Goal: Task Accomplishment & Management: Complete application form

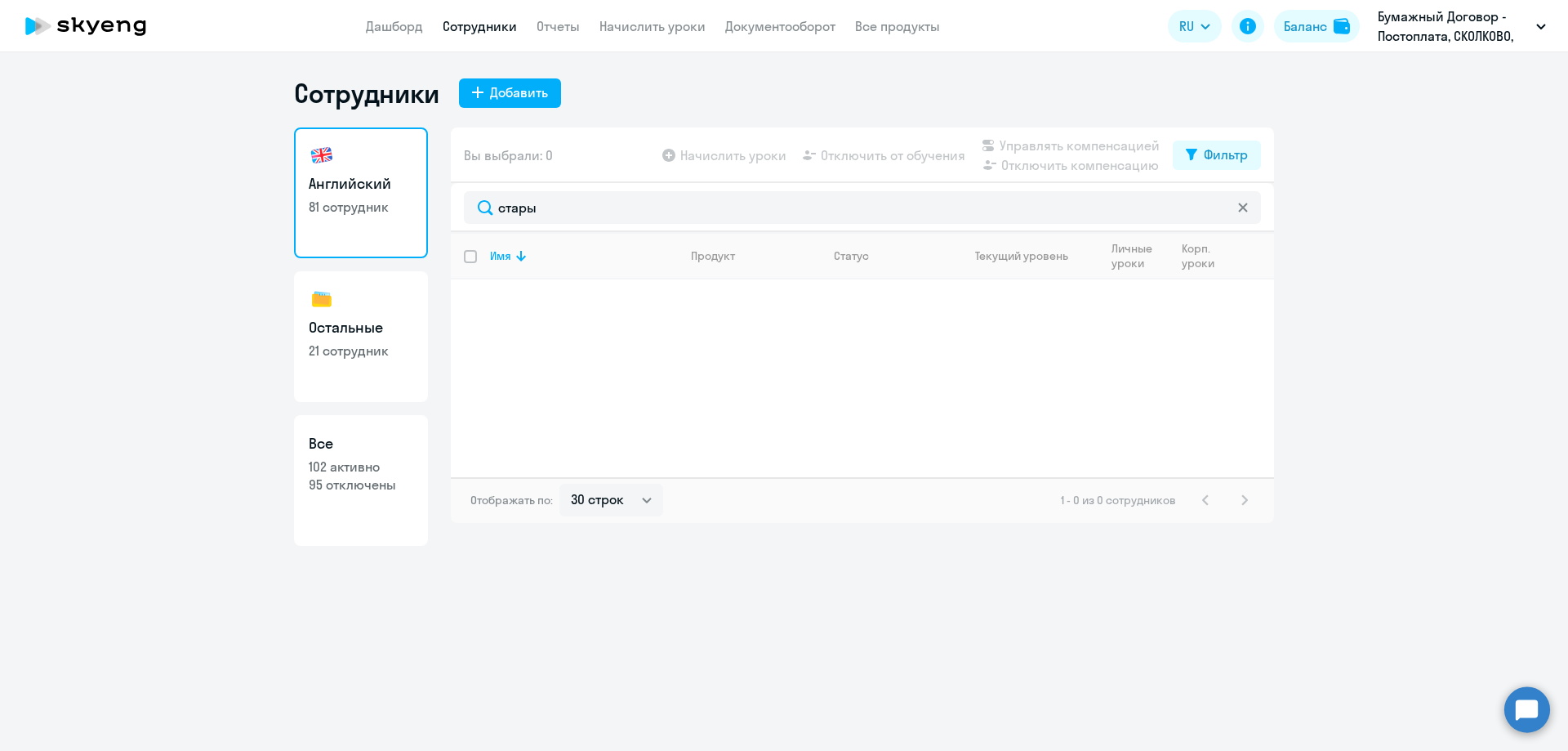
select select "30"
click at [513, 100] on div "Добавить" at bounding box center [519, 92] width 58 height 20
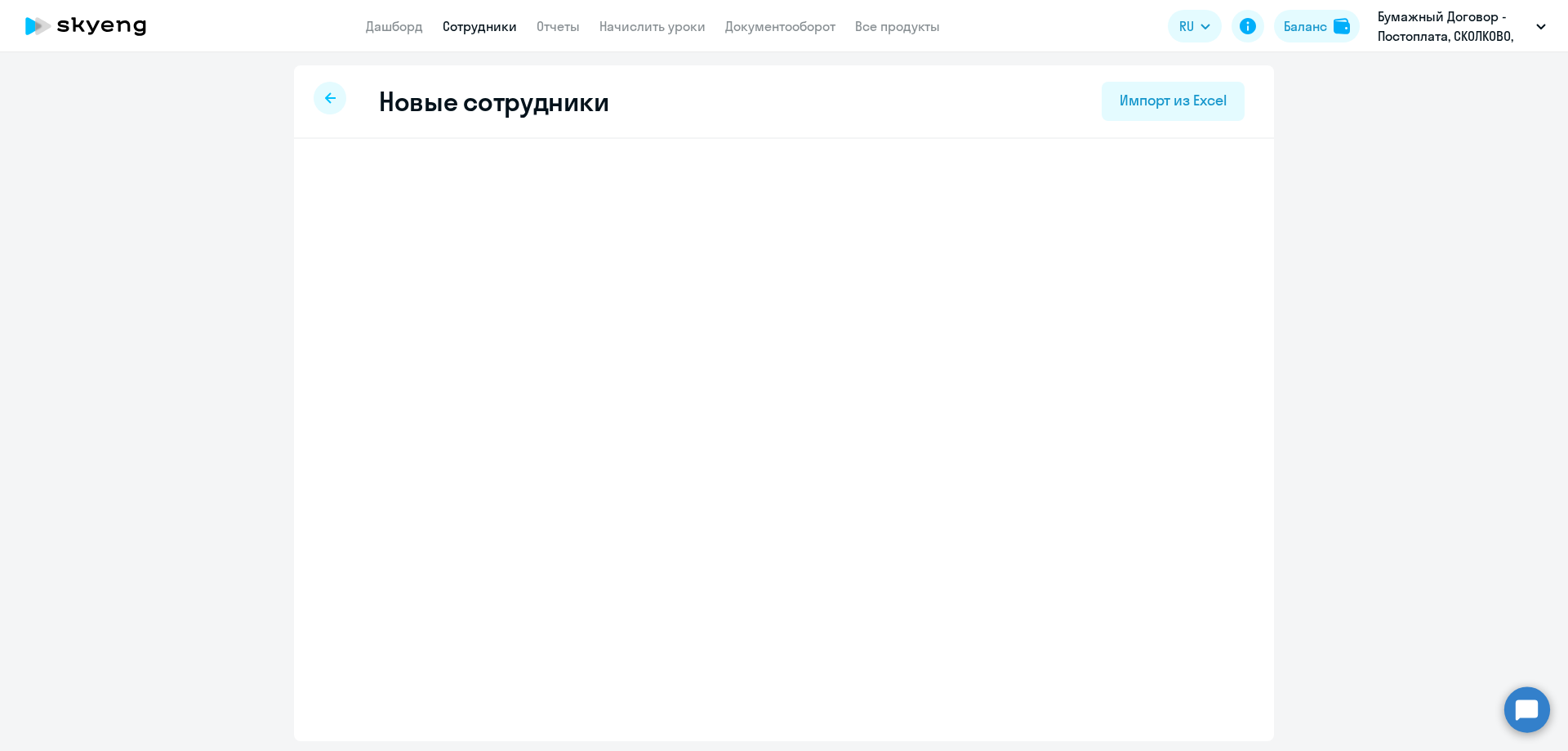
select select "english_adult_not_native_speaker"
select select "3"
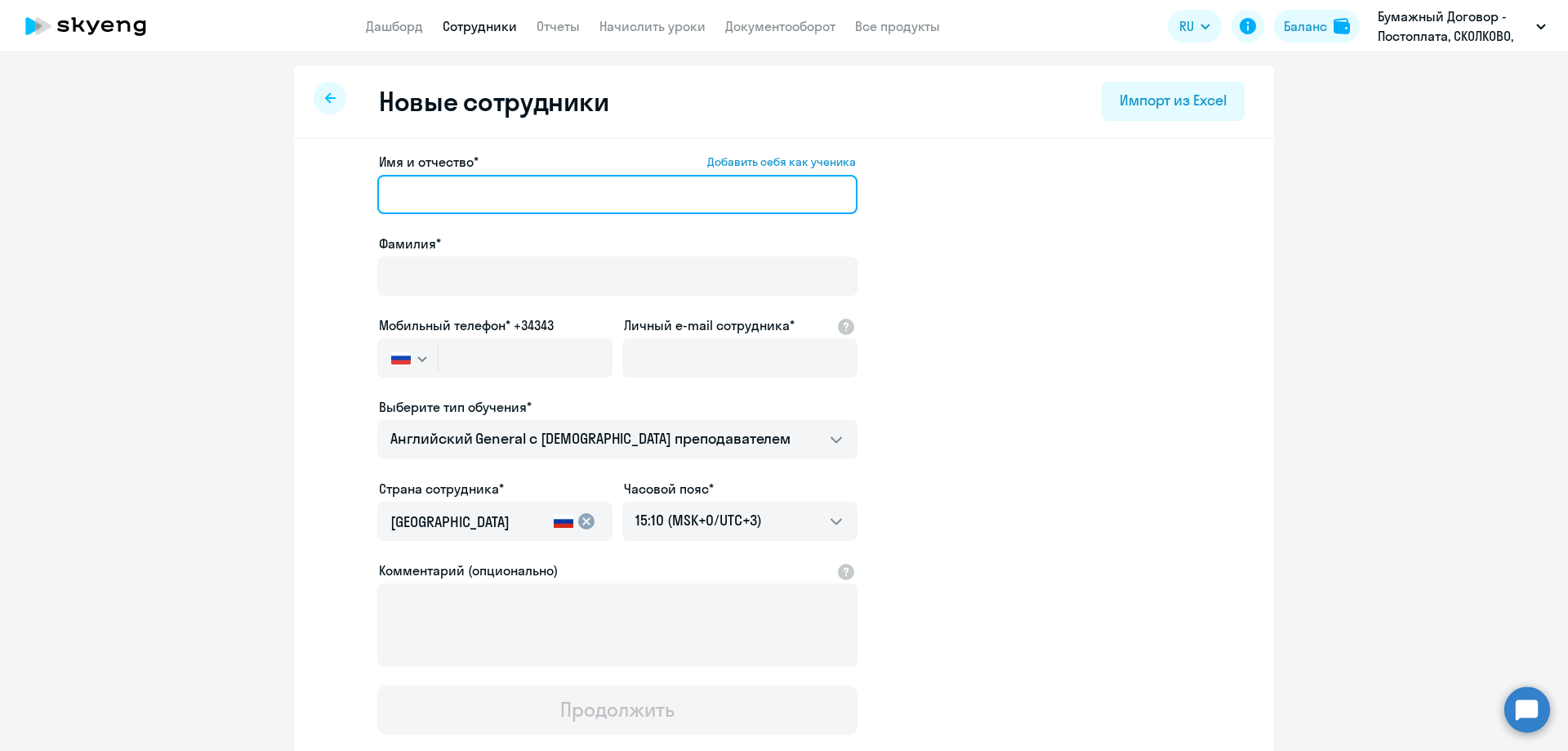
click at [438, 209] on input "Имя и отчество* Добавить себя как ученика" at bounding box center [617, 195] width 480 height 40
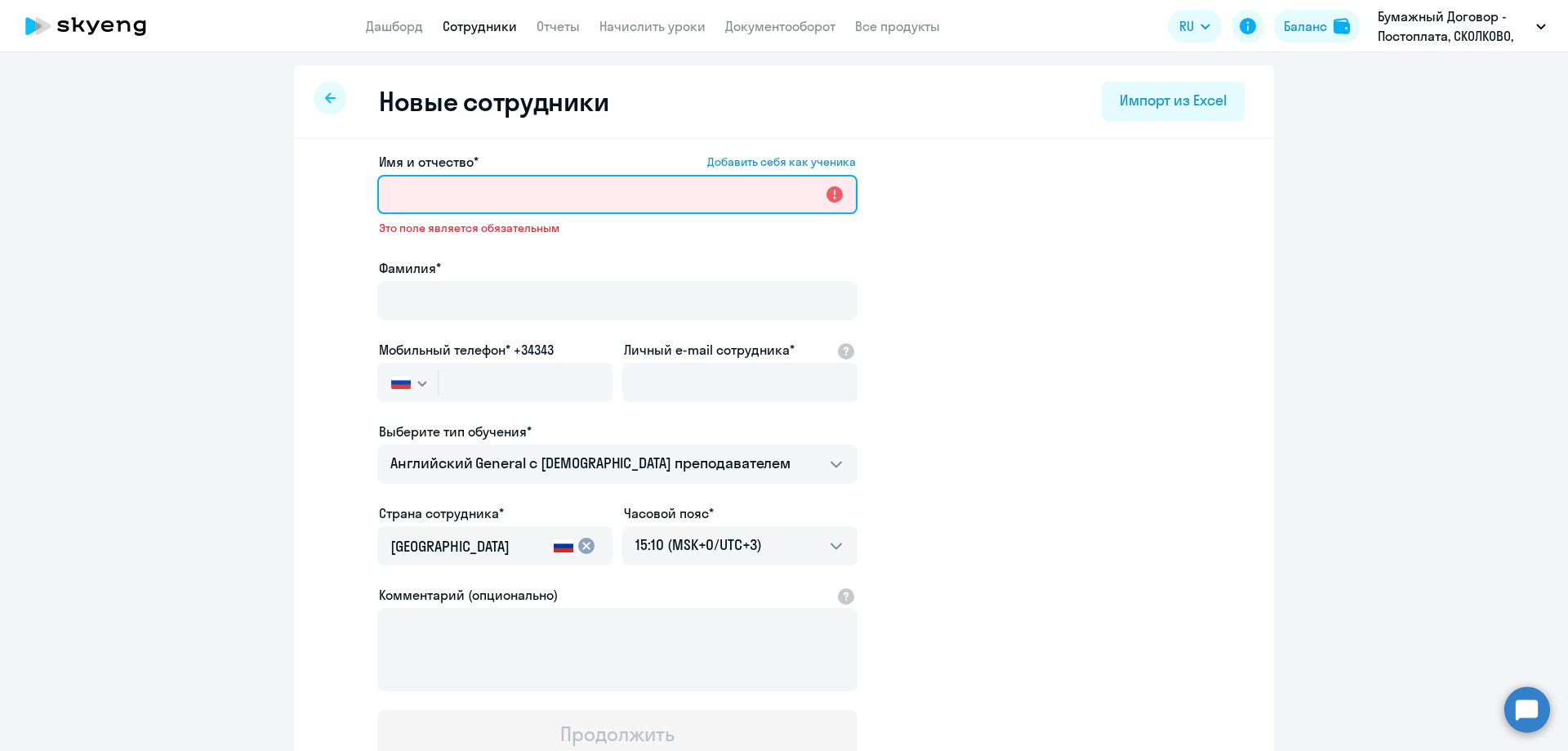
paste input "[PERSON_NAME]"
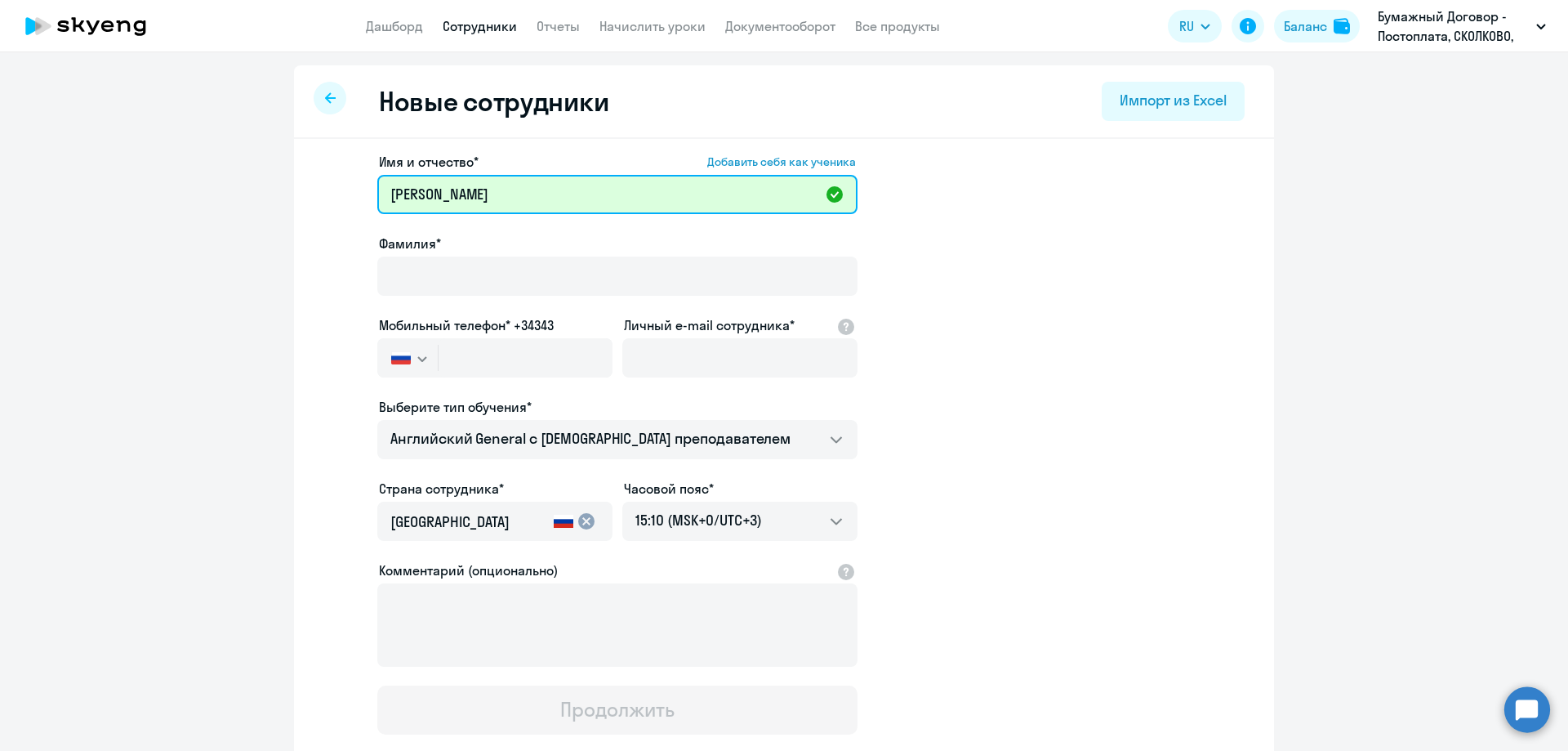
drag, startPoint x: 433, startPoint y: 193, endPoint x: 267, endPoint y: 165, distance: 168.3
click at [267, 165] on ng-component "Новые сотрудники Импорт из Excel Имя и отчество* Добавить себя как ученика [PER…" at bounding box center [784, 461] width 1568 height 791
type input "[PERSON_NAME]"
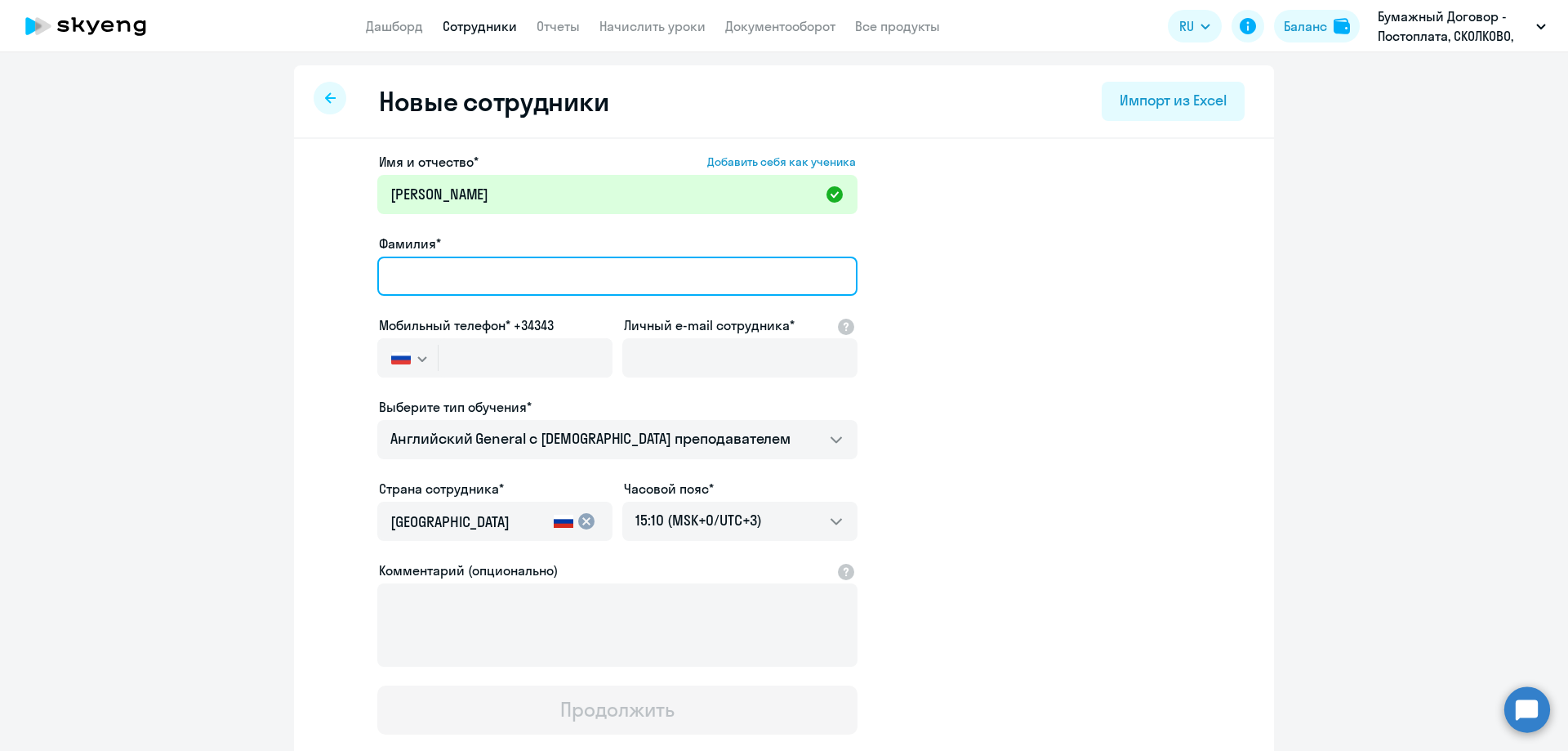
click at [384, 274] on input "Фамилия*" at bounding box center [617, 276] width 480 height 40
paste input "[PERSON_NAME]"
type input "[PERSON_NAME]"
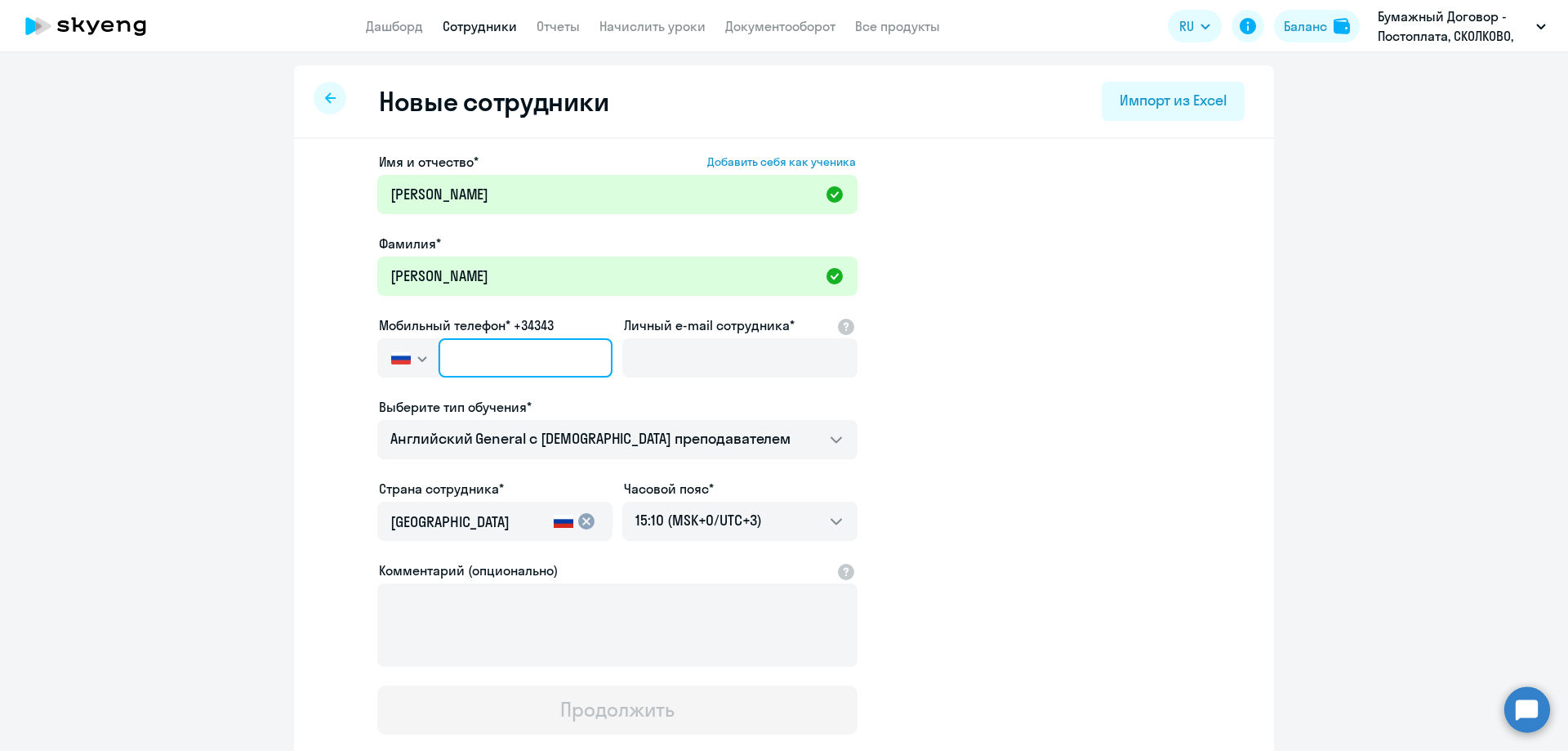
click at [506, 350] on input "text" at bounding box center [525, 358] width 174 height 40
paste input "[PHONE_NUMBER]"
type input "[PHONE_NUMBER]"
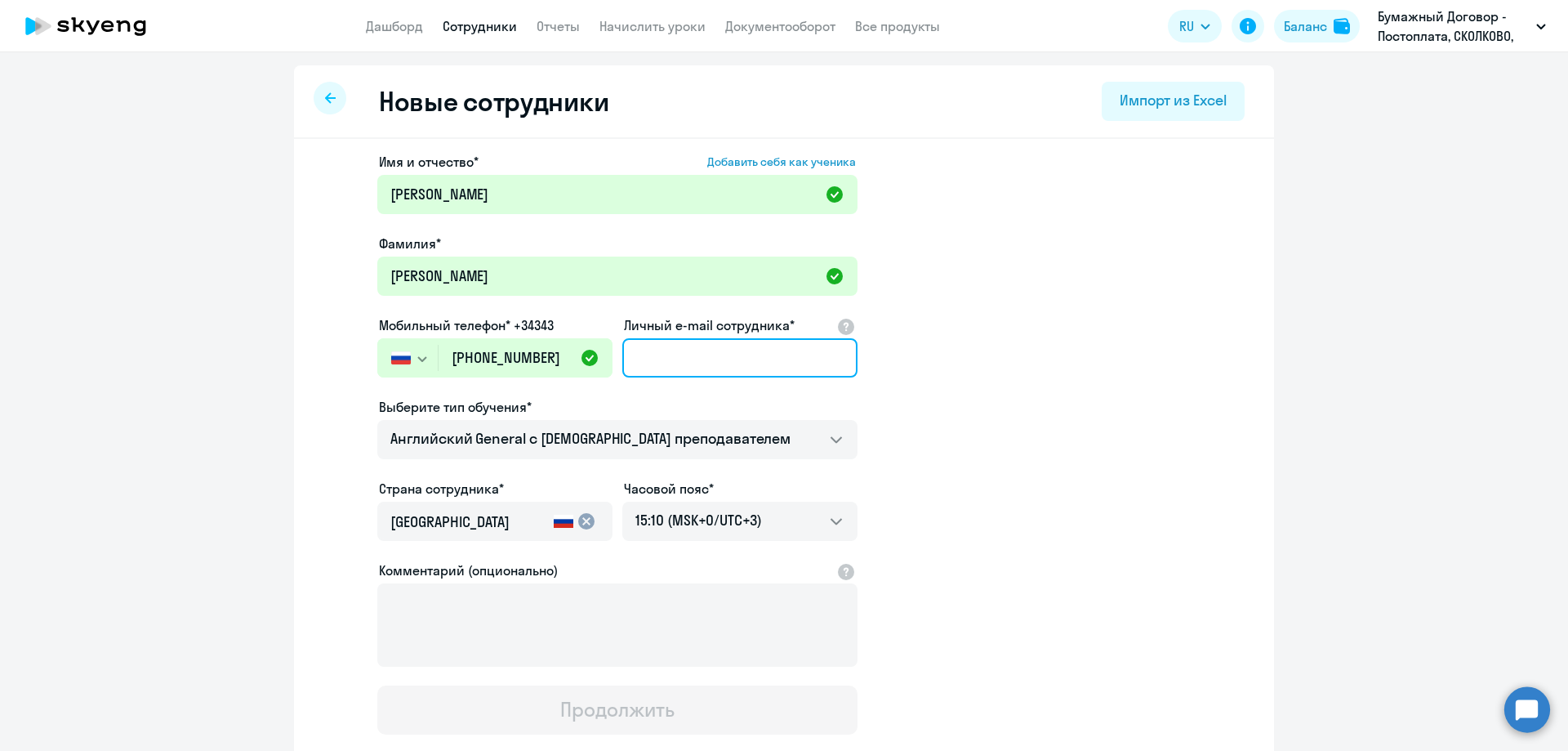
click at [677, 358] on input "Личный e-mail сотрудника*" at bounding box center [739, 358] width 235 height 40
paste input "[EMAIL_ADDRESS][DOMAIN_NAME]"
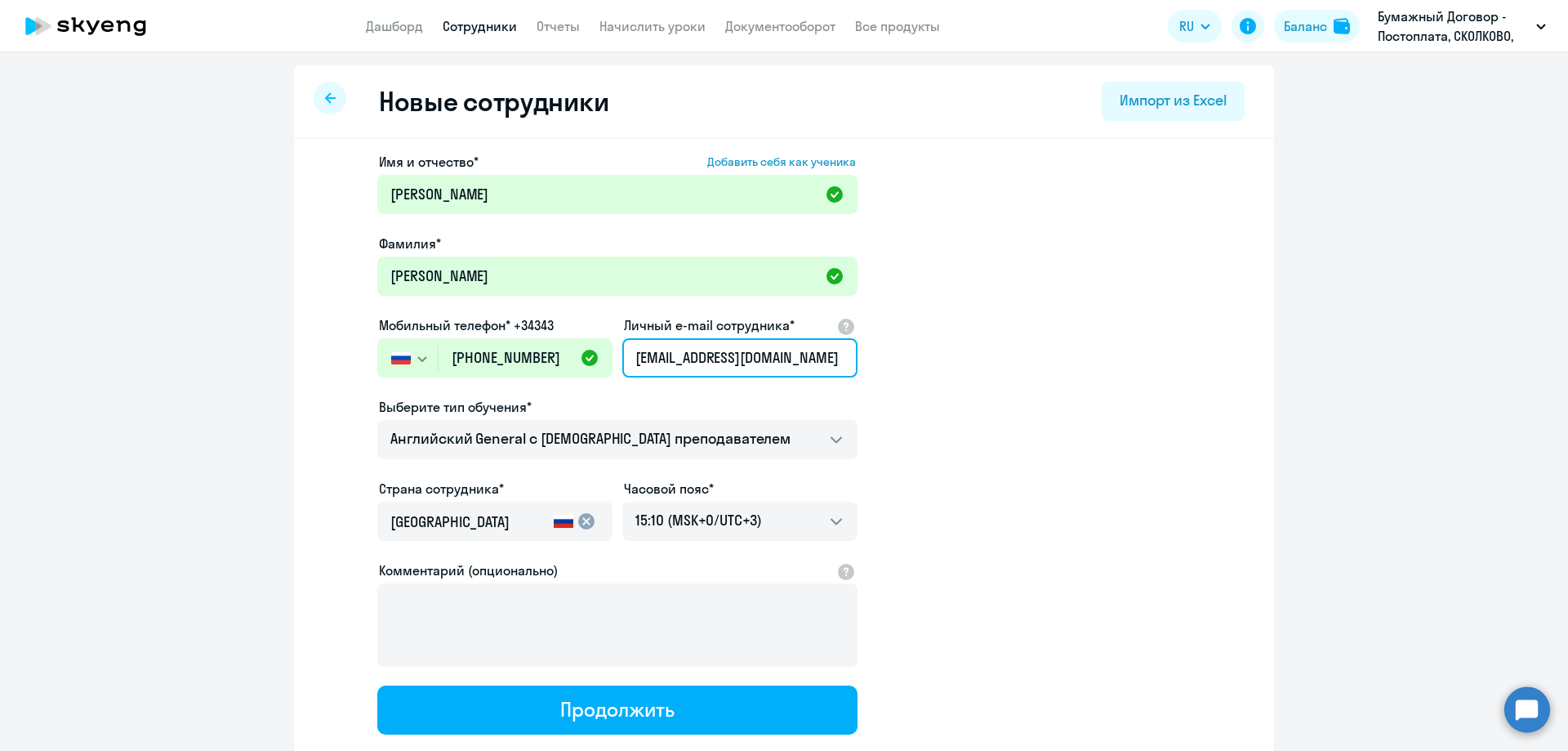
type input "[EMAIL_ADDRESS][DOMAIN_NAME]"
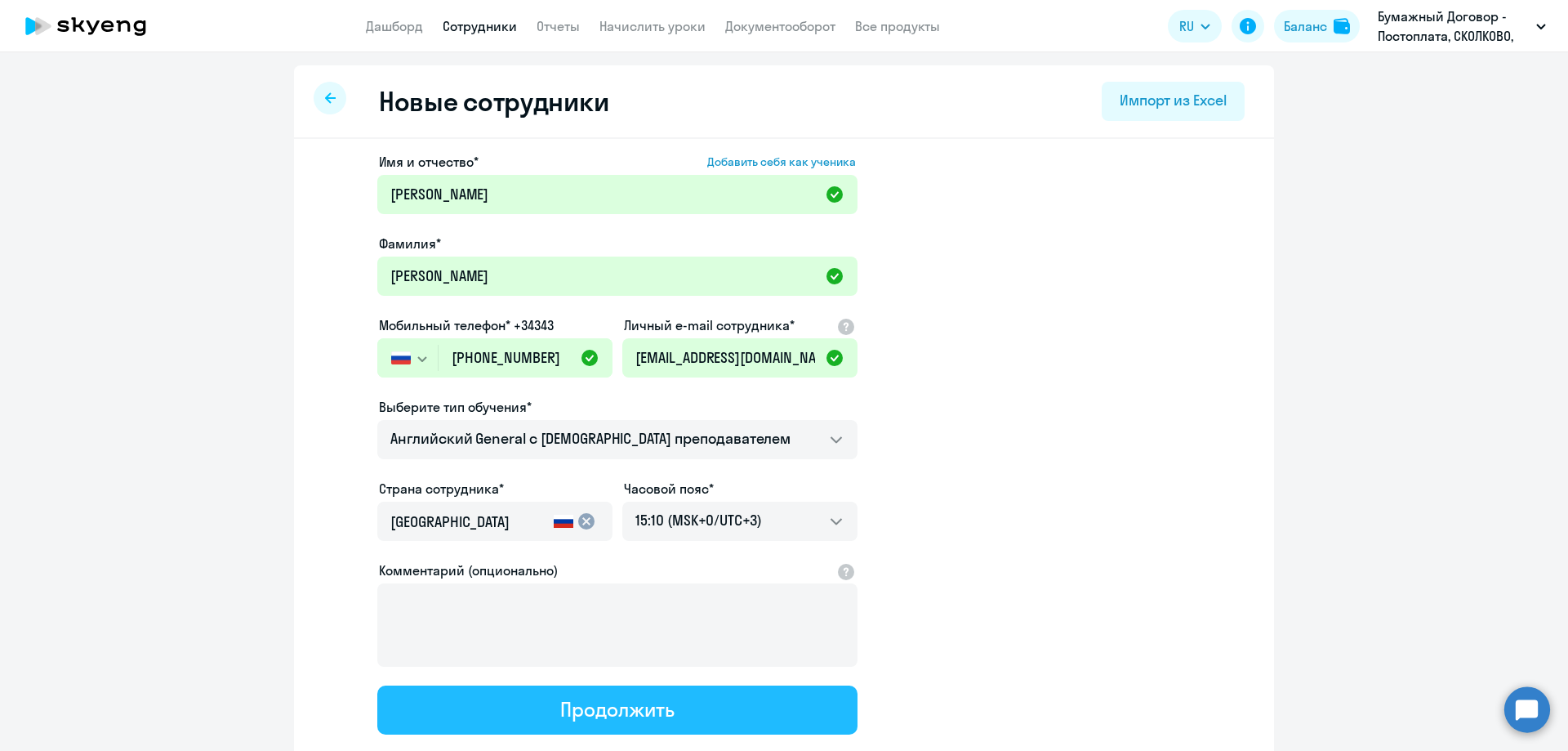
click at [634, 703] on div "Продолжить" at bounding box center [617, 709] width 114 height 26
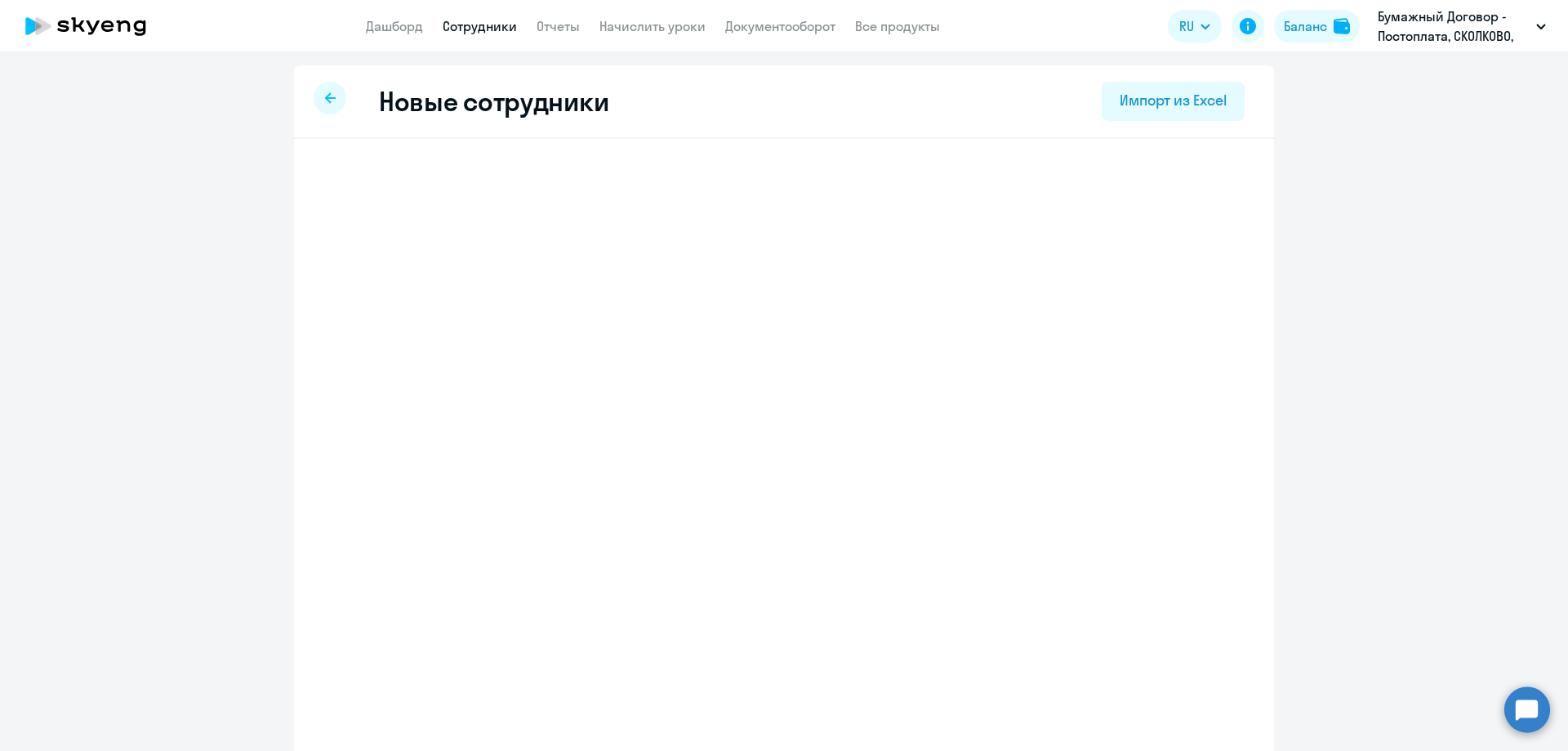
select select "english_adult_not_native_speaker"
select select "3"
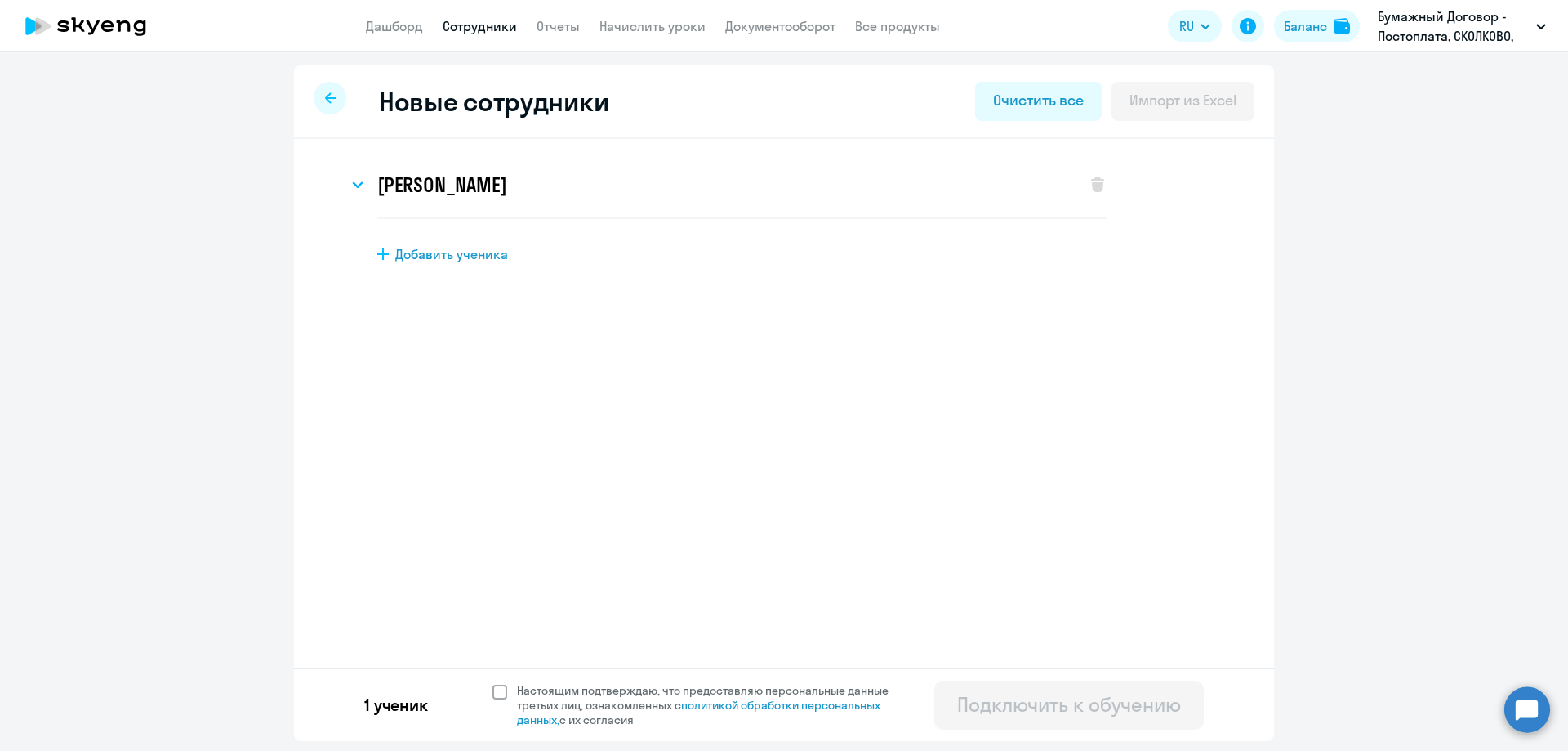
click at [493, 692] on span at bounding box center [500, 692] width 15 height 15
click at [493, 683] on input "Настоящим подтверждаю, что предоставляю персональные данные третьих лиц, ознако…" at bounding box center [492, 683] width 1 height 1
checkbox input "true"
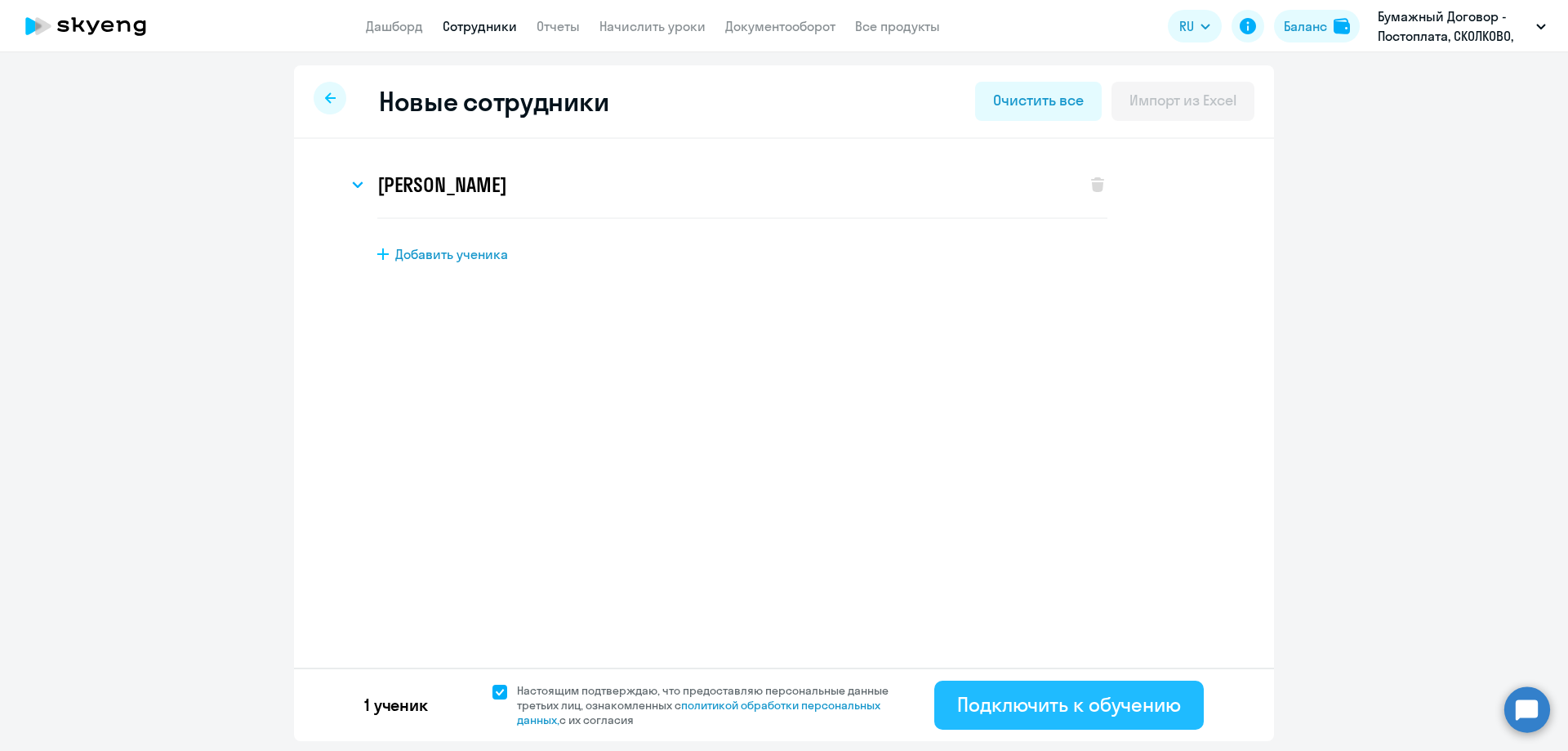
click at [1086, 711] on div "Подключить к обучению" at bounding box center [1070, 704] width 224 height 26
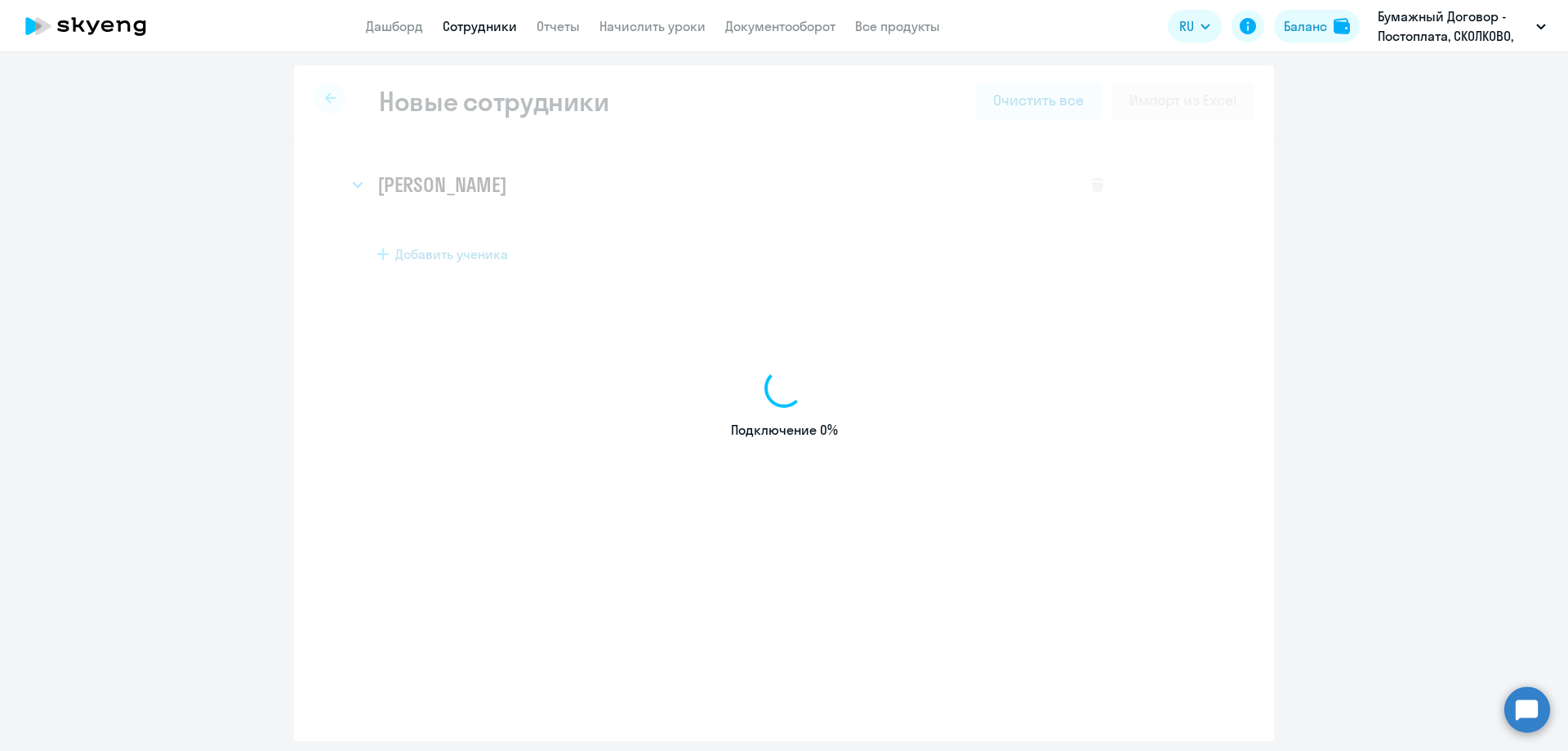
select select "english_adult_not_native_speaker"
select select "3"
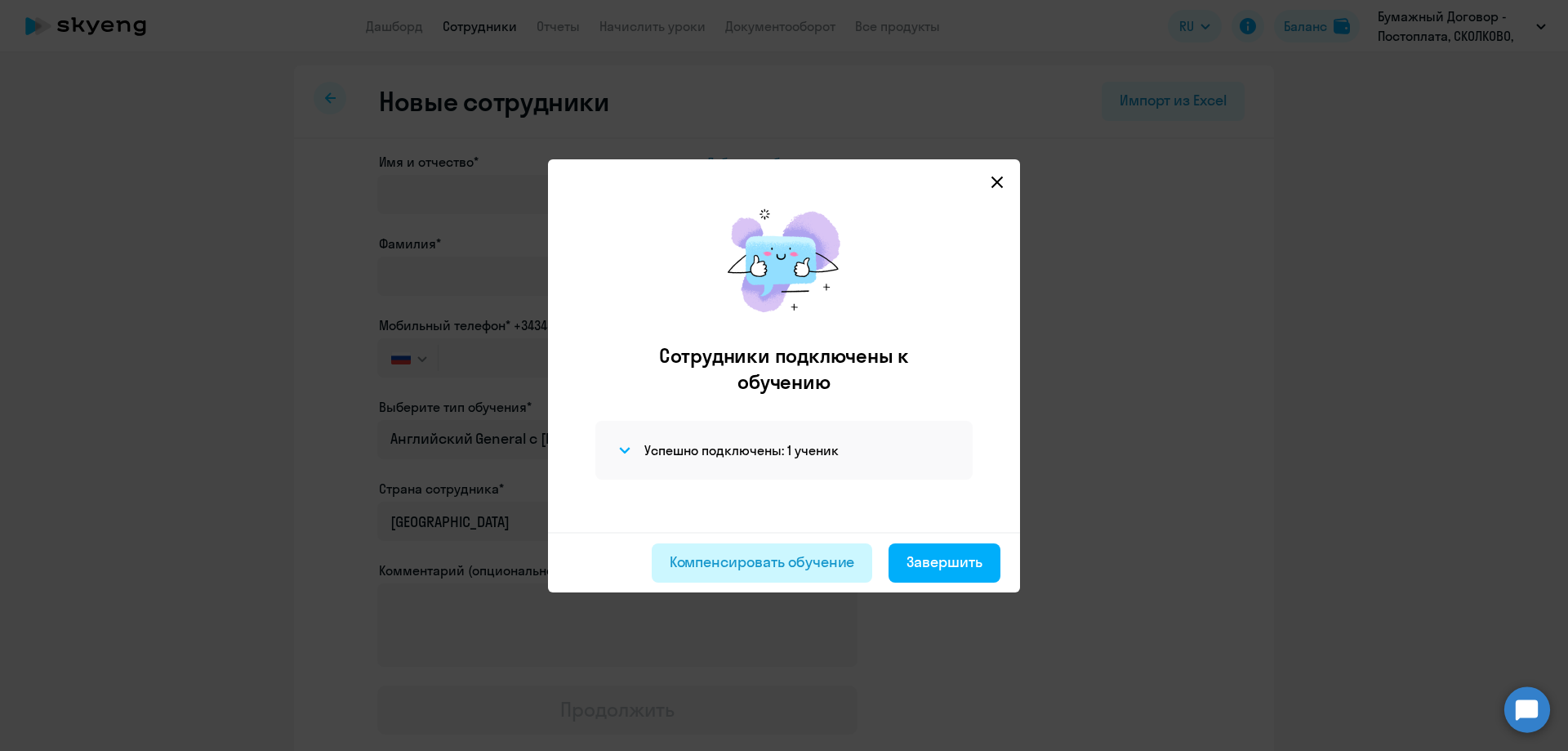
click at [741, 573] on button "Компенсировать обучение" at bounding box center [762, 563] width 222 height 40
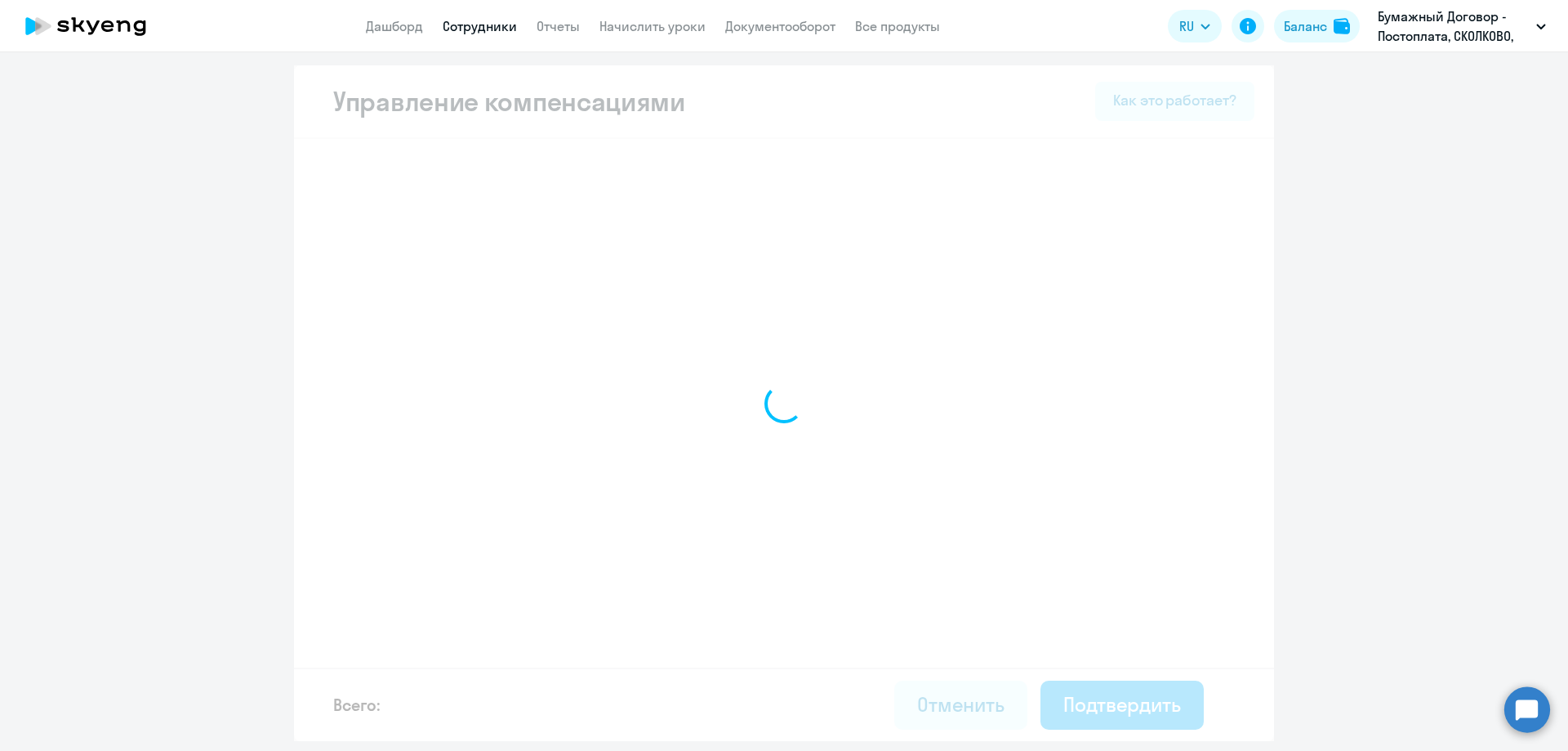
select select "MONTHLY"
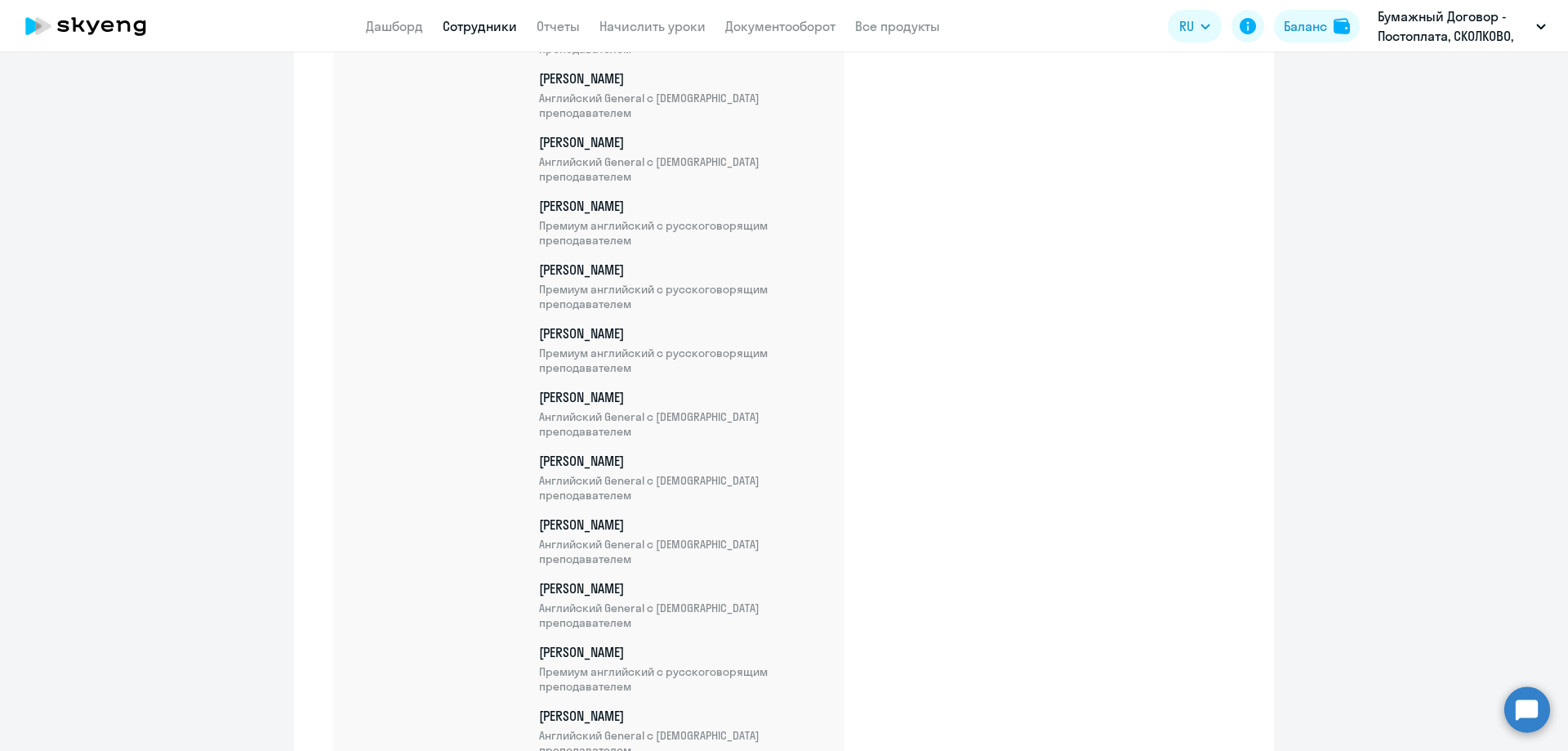
scroll to position [5570, 0]
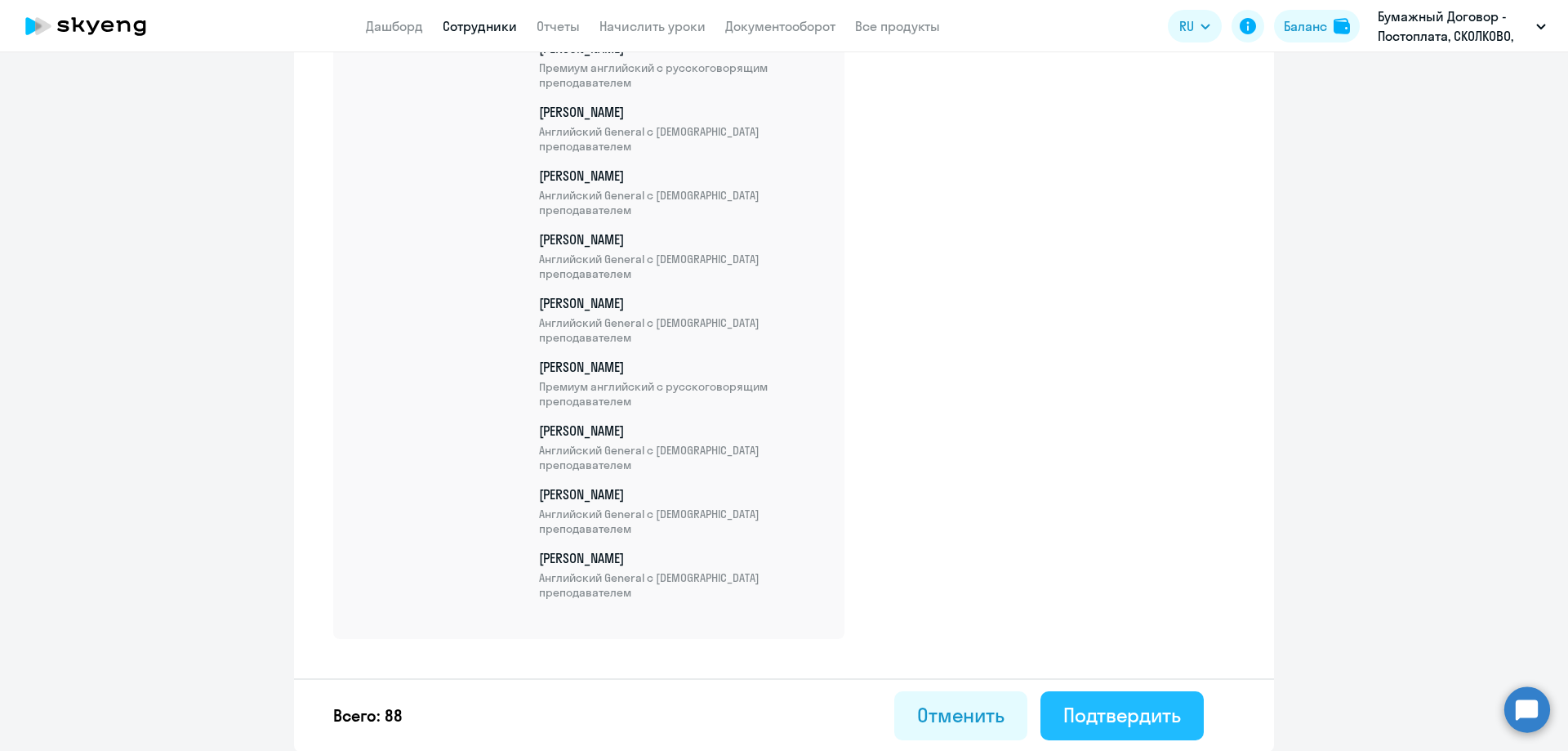
click at [1106, 729] on button "Подтвердить" at bounding box center [1122, 715] width 163 height 49
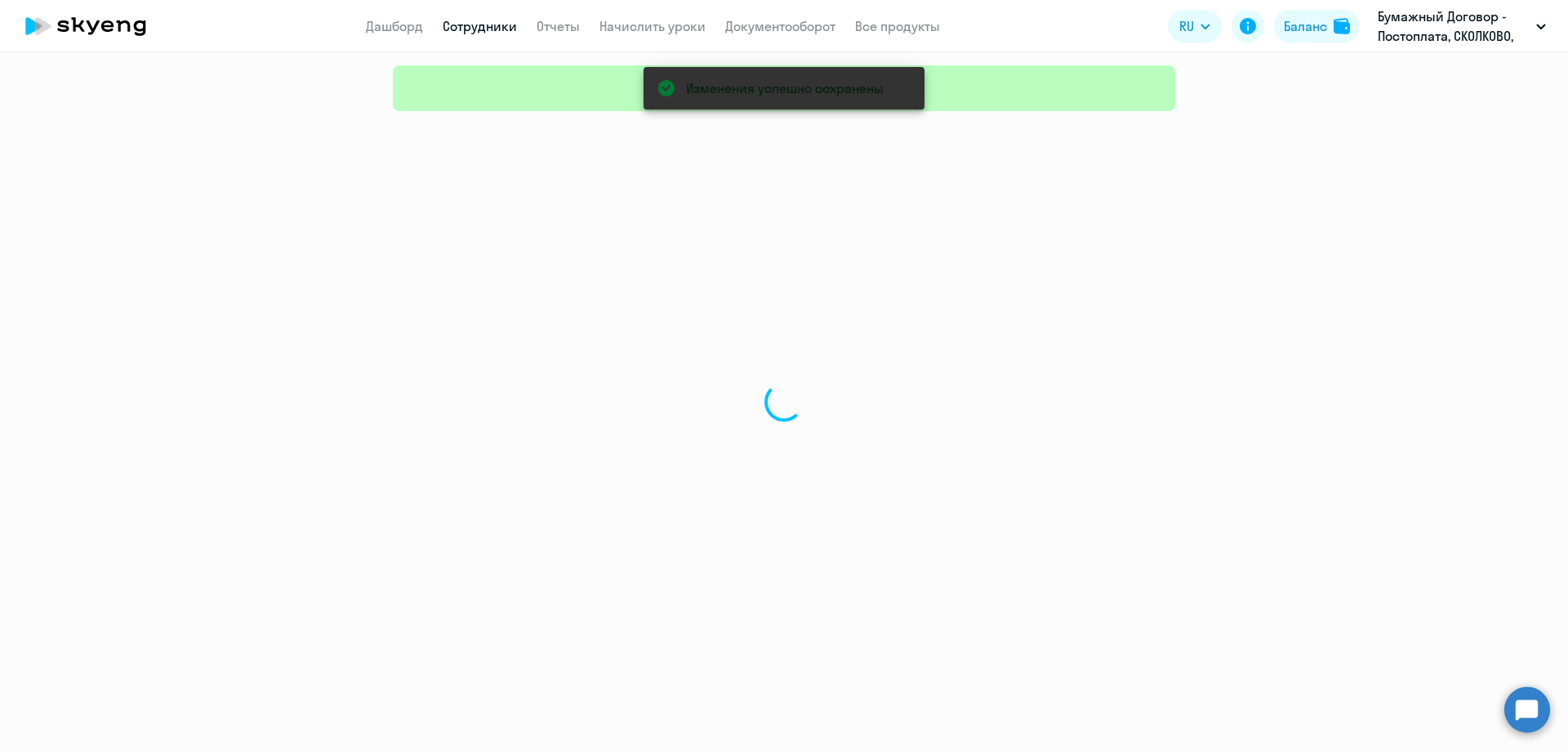
select select "30"
